Goal: Navigation & Orientation: Find specific page/section

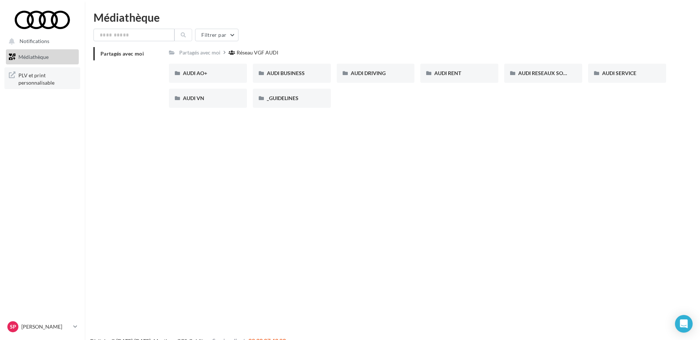
click at [35, 78] on span "PLV et print personnalisable" at bounding box center [46, 78] width 57 height 16
